Goal: Task Accomplishment & Management: Manage account settings

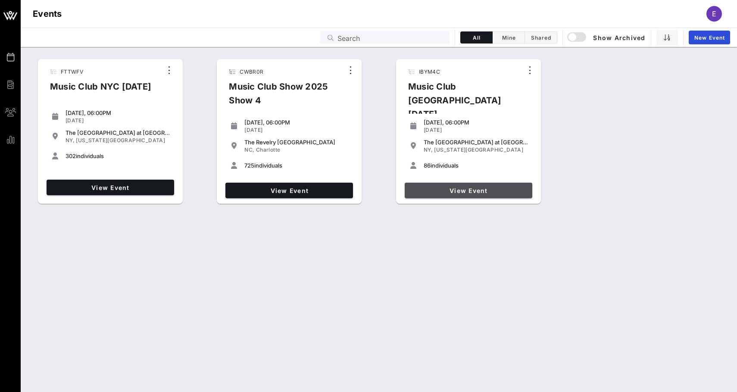
click at [445, 187] on span "View Event" at bounding box center [468, 190] width 121 height 7
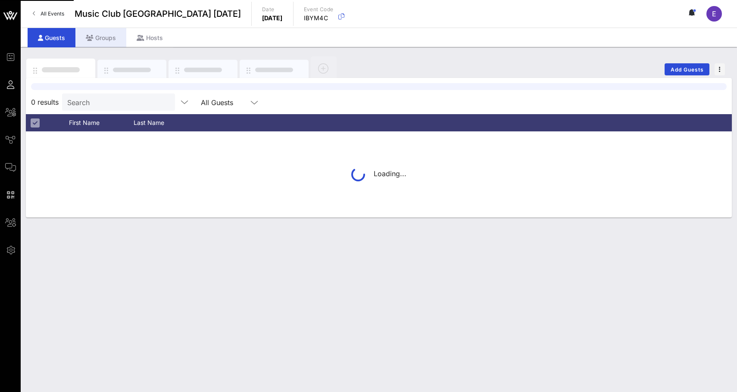
click at [96, 38] on div "Groups" at bounding box center [100, 37] width 51 height 19
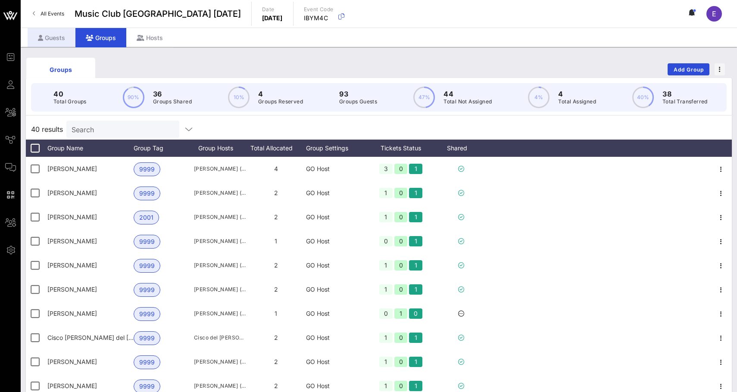
click at [61, 34] on div "Guests" at bounding box center [52, 37] width 48 height 19
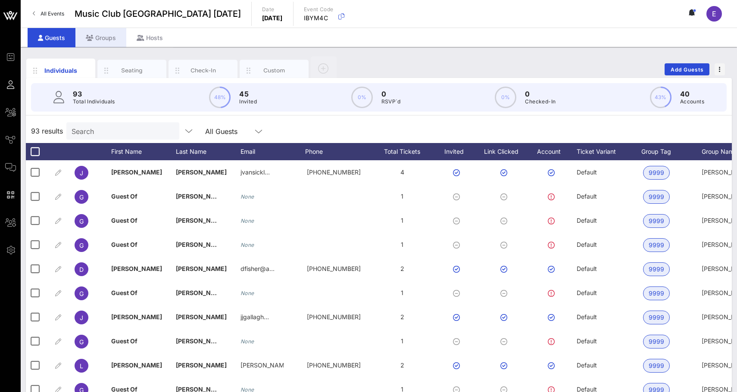
click at [98, 37] on div "Groups" at bounding box center [100, 37] width 51 height 19
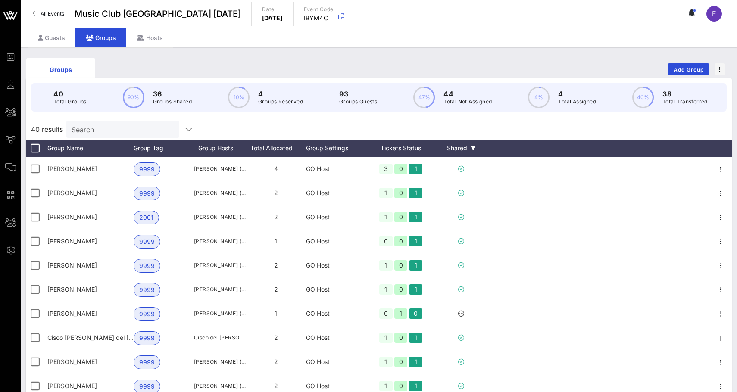
click at [475, 146] on icon at bounding box center [472, 148] width 5 height 5
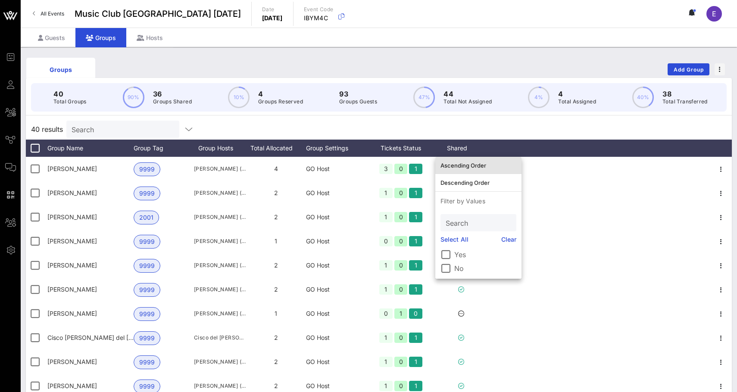
click at [470, 160] on div "Ascending Order" at bounding box center [478, 166] width 76 height 14
click at [511, 124] on div "40 results Search" at bounding box center [379, 129] width 706 height 21
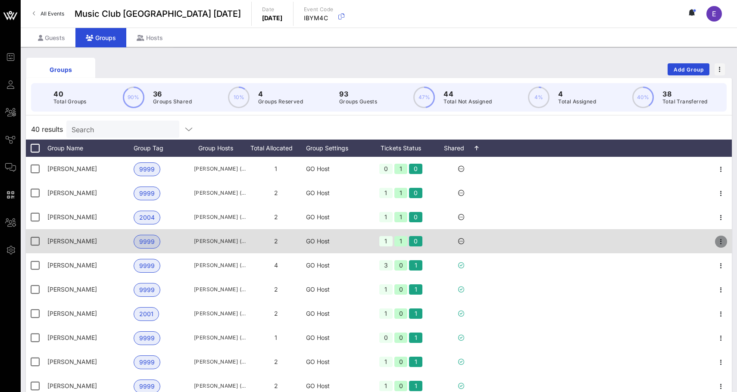
click at [723, 241] on icon "button" at bounding box center [720, 241] width 10 height 10
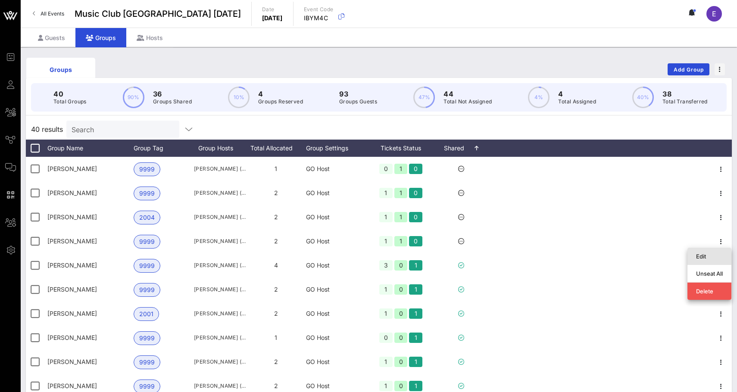
click at [706, 254] on div "Edit" at bounding box center [709, 256] width 27 height 7
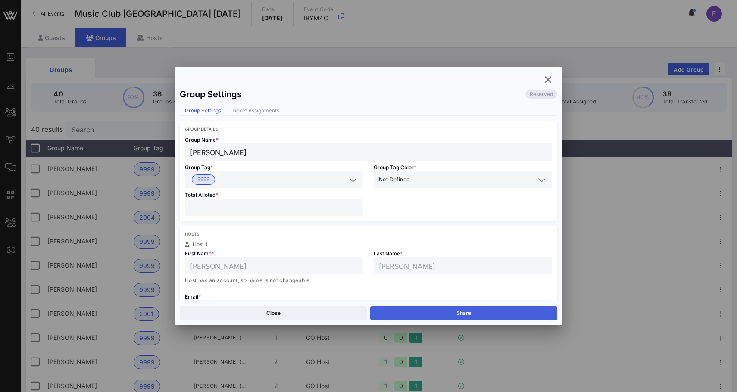
click at [481, 311] on button "Share" at bounding box center [463, 313] width 187 height 14
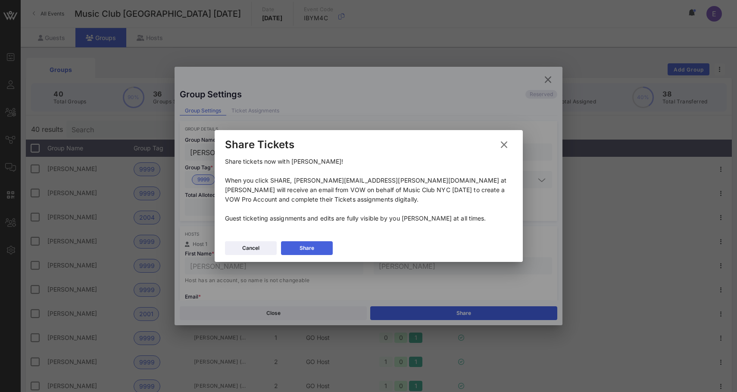
click at [316, 248] on button "Share" at bounding box center [307, 248] width 52 height 14
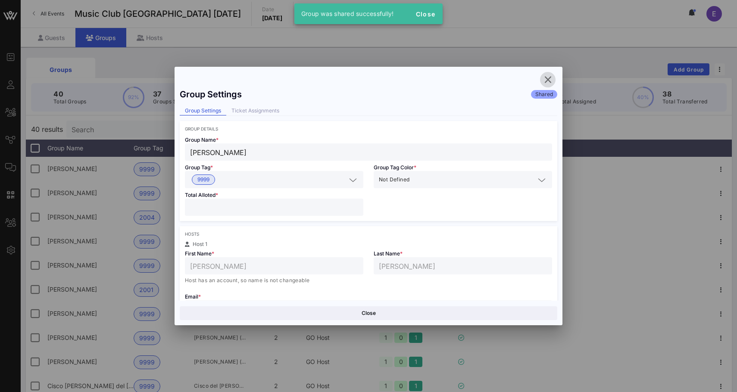
click at [546, 79] on icon "button" at bounding box center [547, 80] width 10 height 10
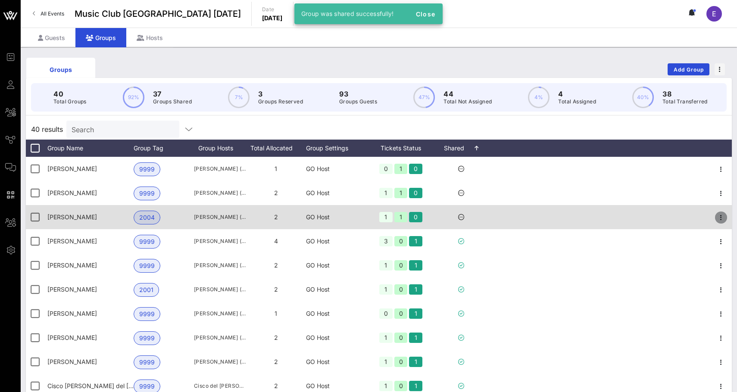
click at [719, 221] on icon "button" at bounding box center [720, 217] width 10 height 10
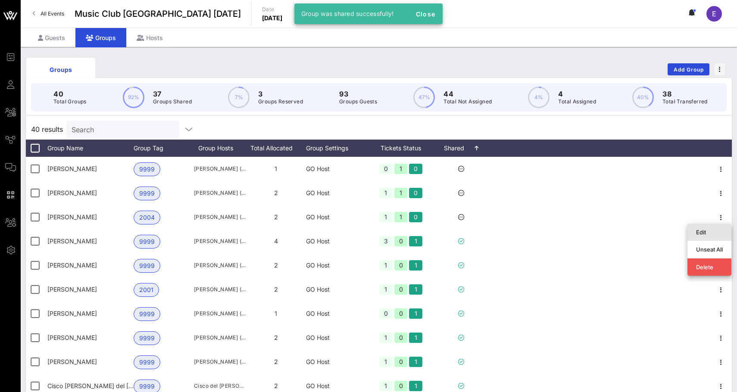
click at [700, 236] on div "Edit" at bounding box center [709, 232] width 27 height 14
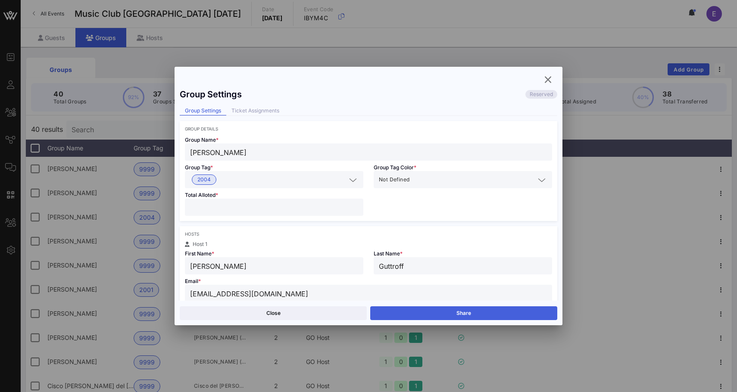
click at [438, 306] on button "Share" at bounding box center [463, 313] width 187 height 14
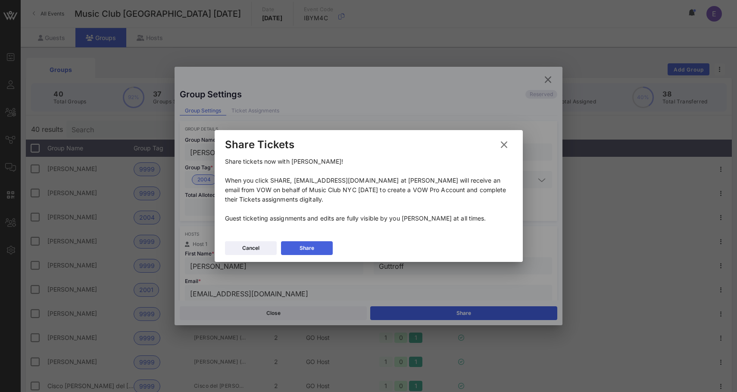
click at [308, 244] on div "Share" at bounding box center [306, 248] width 15 height 9
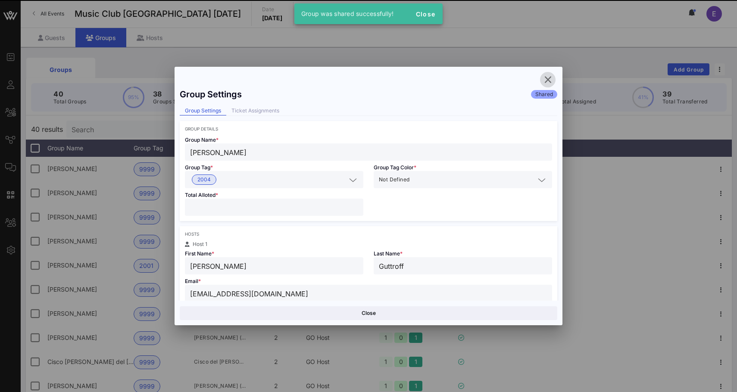
click at [547, 79] on icon "button" at bounding box center [547, 80] width 10 height 10
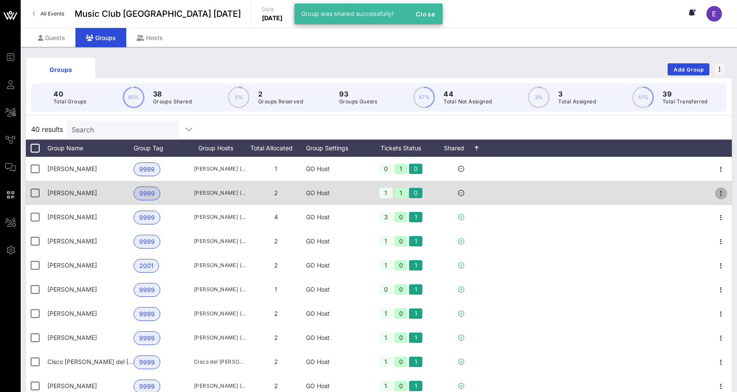
click at [724, 193] on icon "button" at bounding box center [720, 193] width 10 height 10
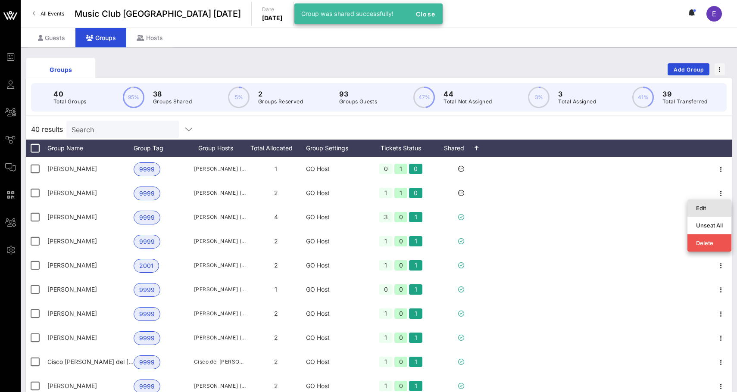
click at [704, 209] on div "Edit" at bounding box center [709, 208] width 27 height 7
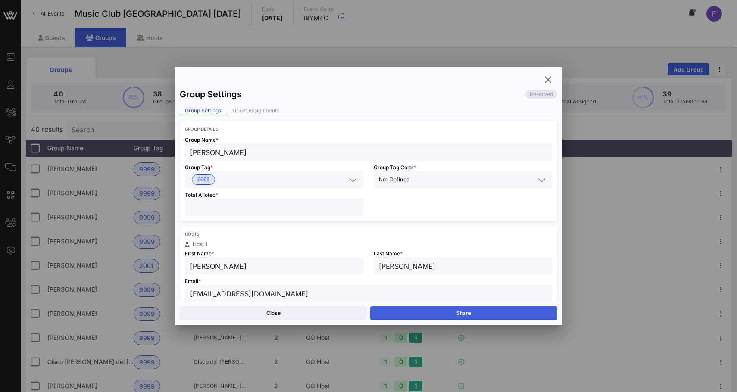
click at [484, 310] on button "Share" at bounding box center [463, 313] width 187 height 14
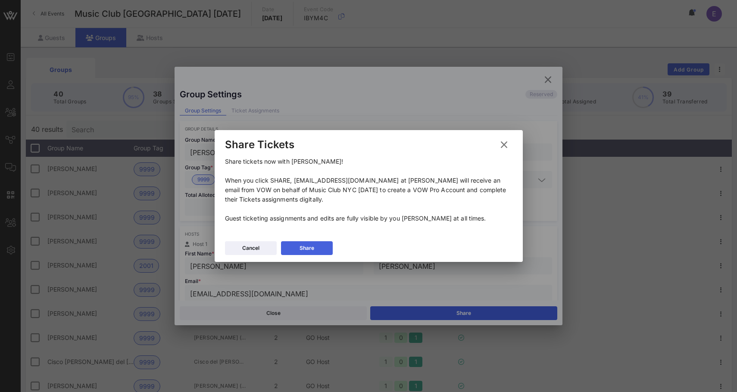
click at [326, 246] on button "Share" at bounding box center [307, 248] width 52 height 14
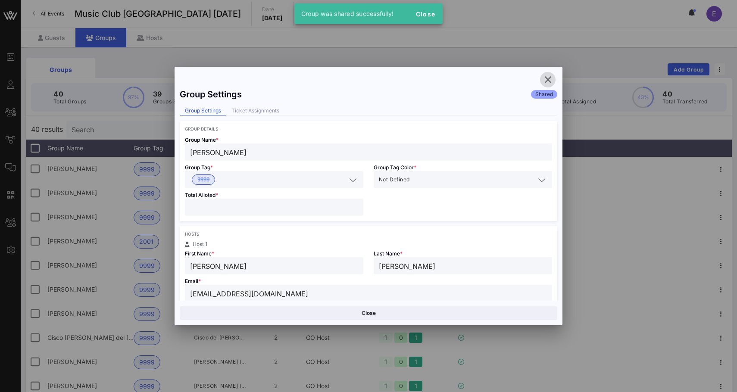
click at [550, 78] on icon "button" at bounding box center [547, 80] width 10 height 10
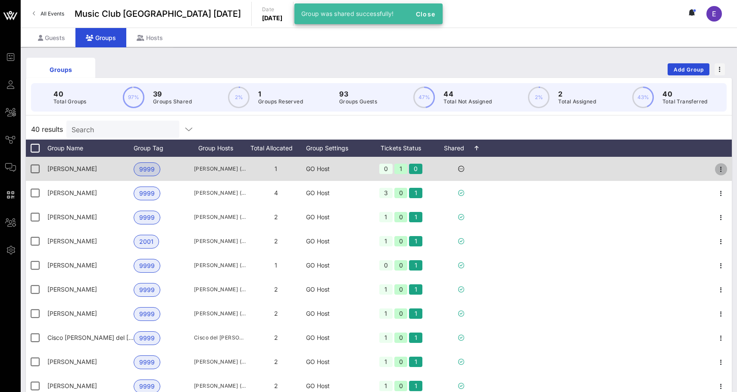
click at [723, 168] on icon "button" at bounding box center [720, 169] width 10 height 10
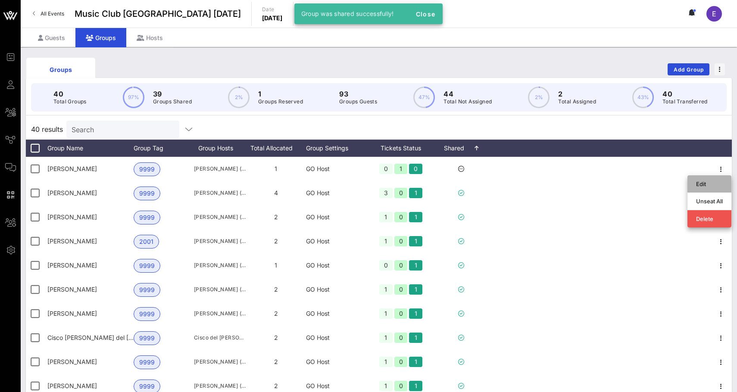
click at [706, 183] on div "Edit" at bounding box center [709, 183] width 27 height 7
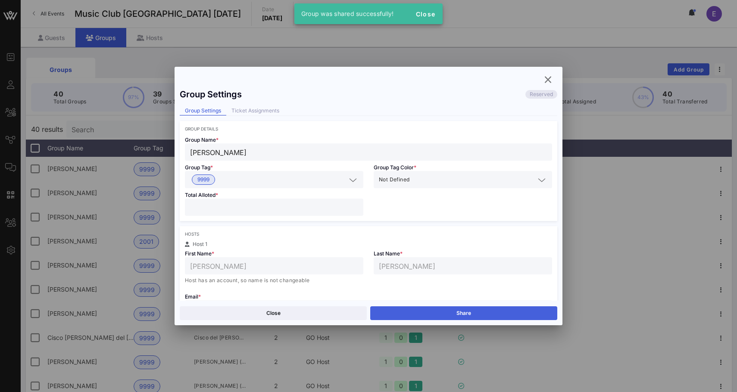
click at [430, 318] on button "Share" at bounding box center [463, 313] width 187 height 14
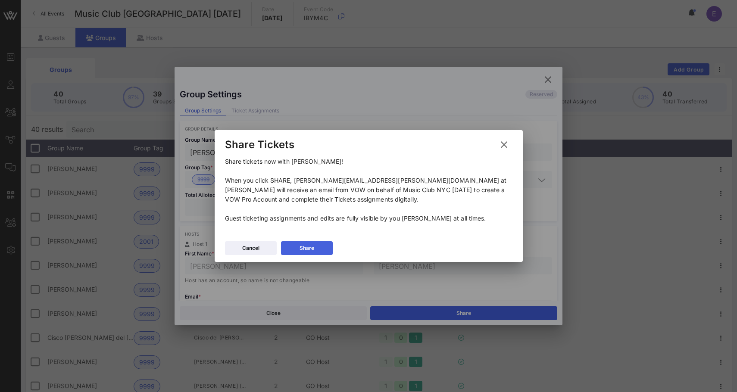
click at [307, 242] on button "Share" at bounding box center [307, 248] width 52 height 14
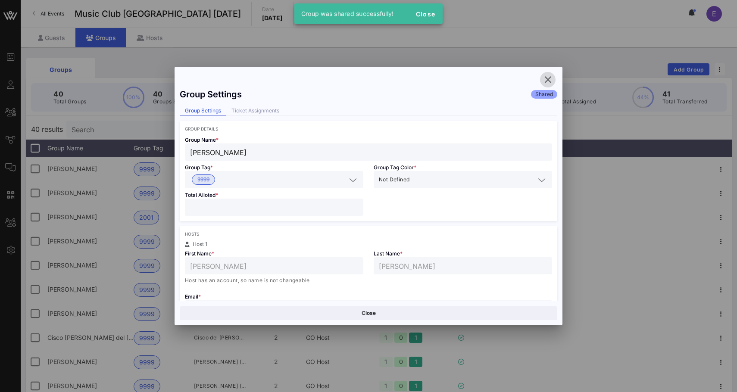
click at [547, 83] on icon "button" at bounding box center [547, 80] width 10 height 10
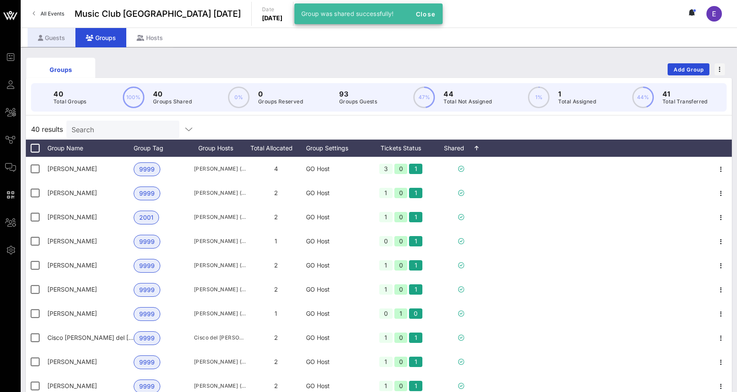
click at [50, 45] on div "Guests" at bounding box center [52, 37] width 48 height 19
